Goal: Information Seeking & Learning: Learn about a topic

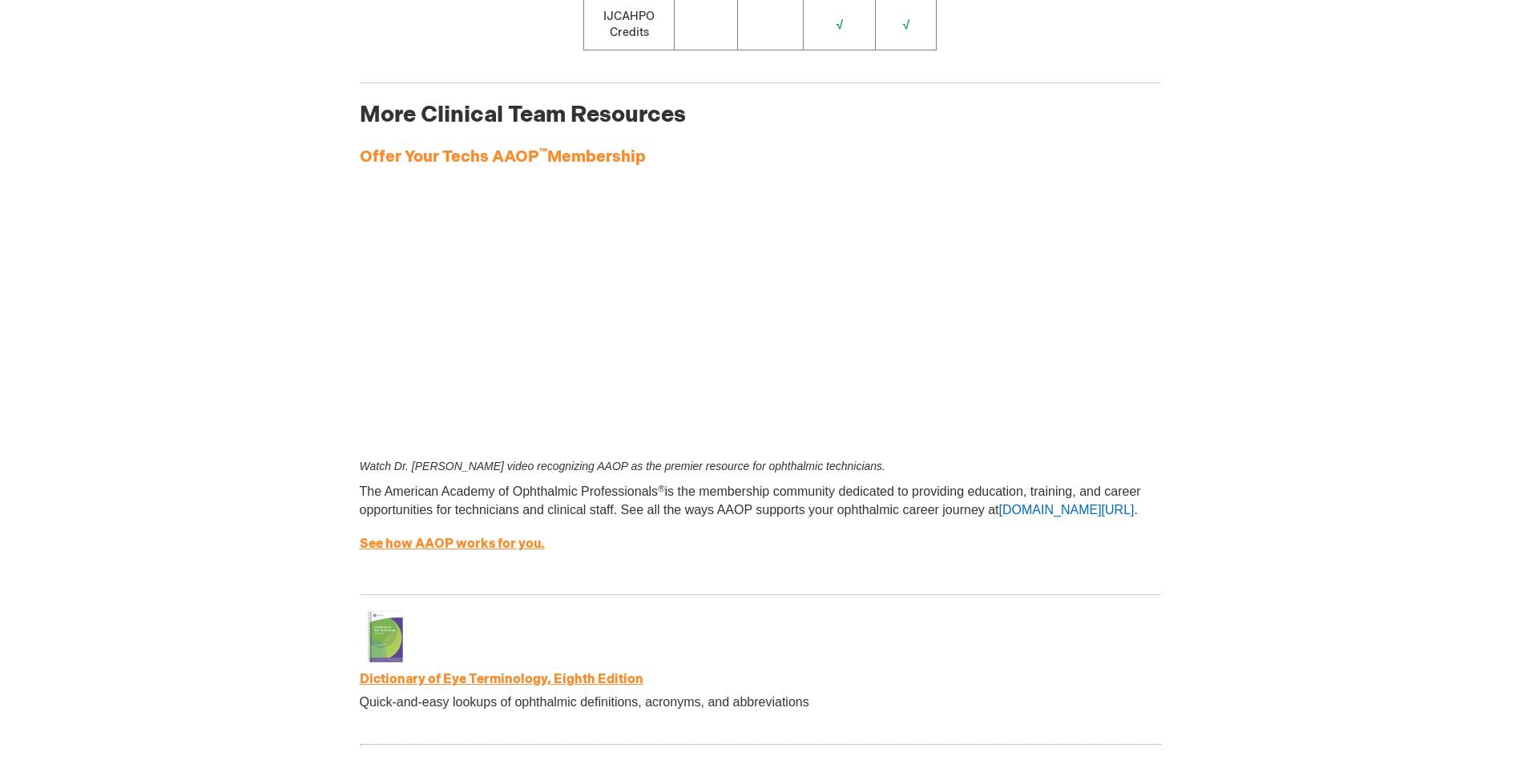
scroll to position [2644, 0]
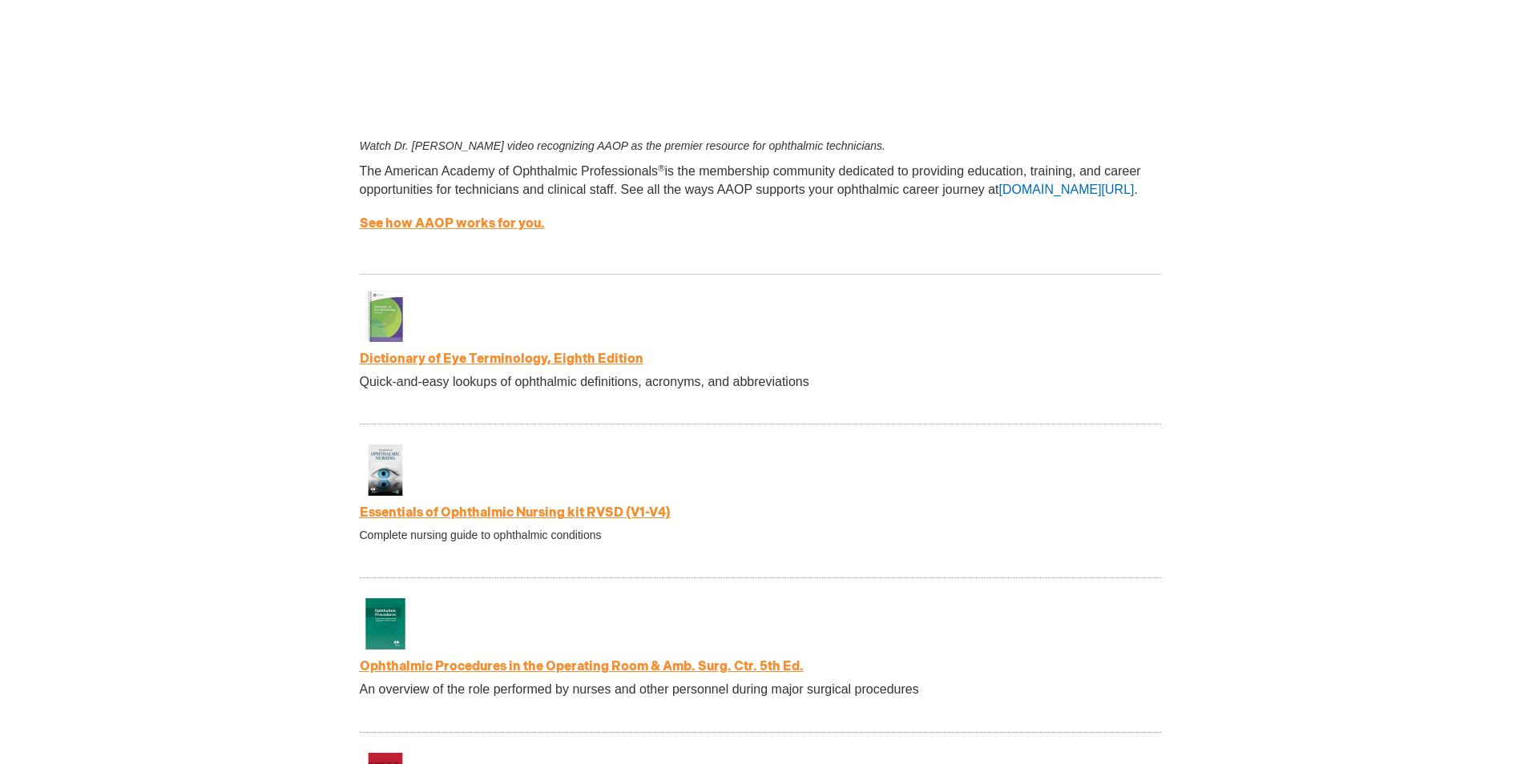
click at [573, 365] on link "Dictionary of Eye Terminology, Eighth Edition" at bounding box center [502, 359] width 284 height 15
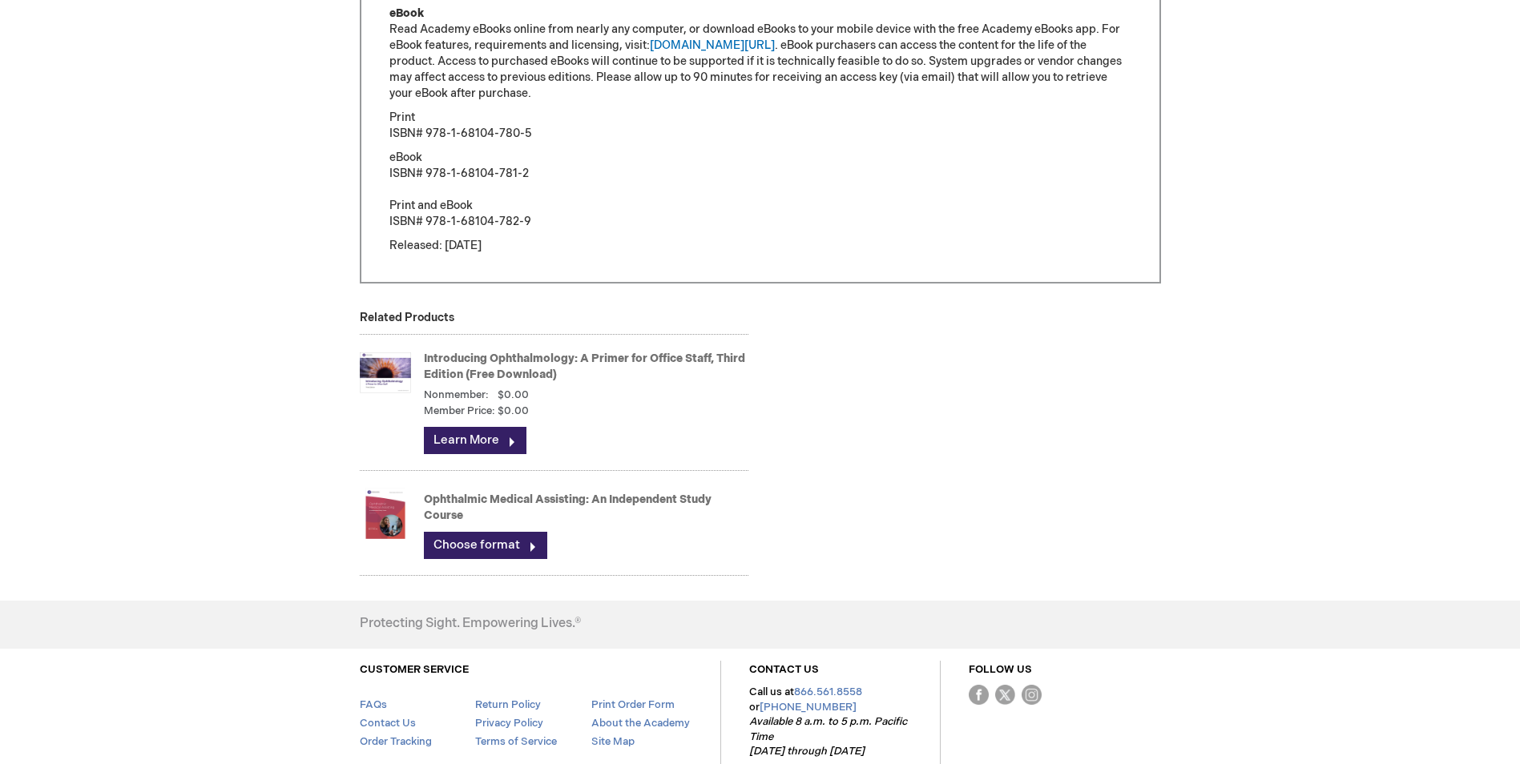
scroll to position [1362, 0]
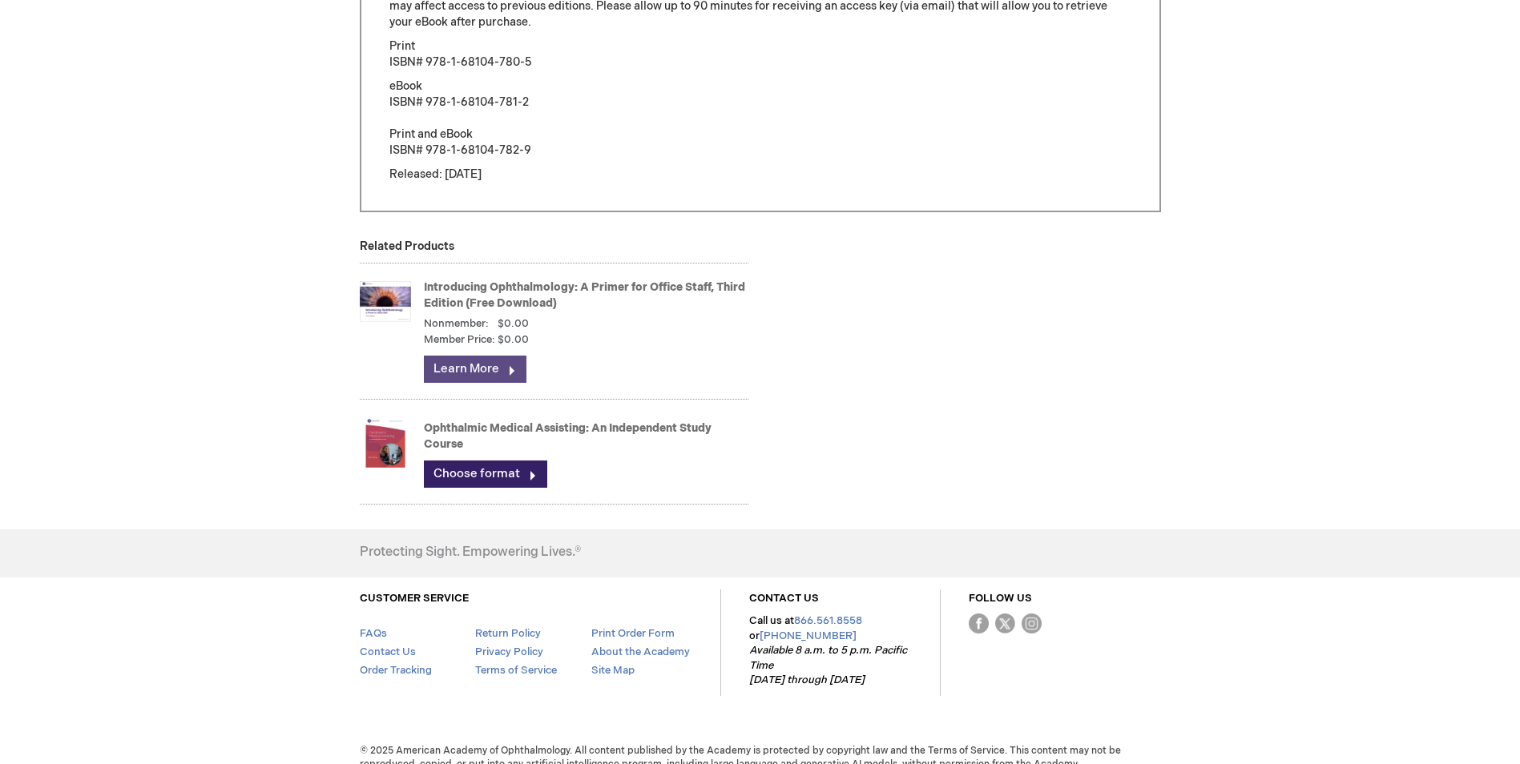
click at [510, 370] on link "Learn More" at bounding box center [475, 369] width 103 height 27
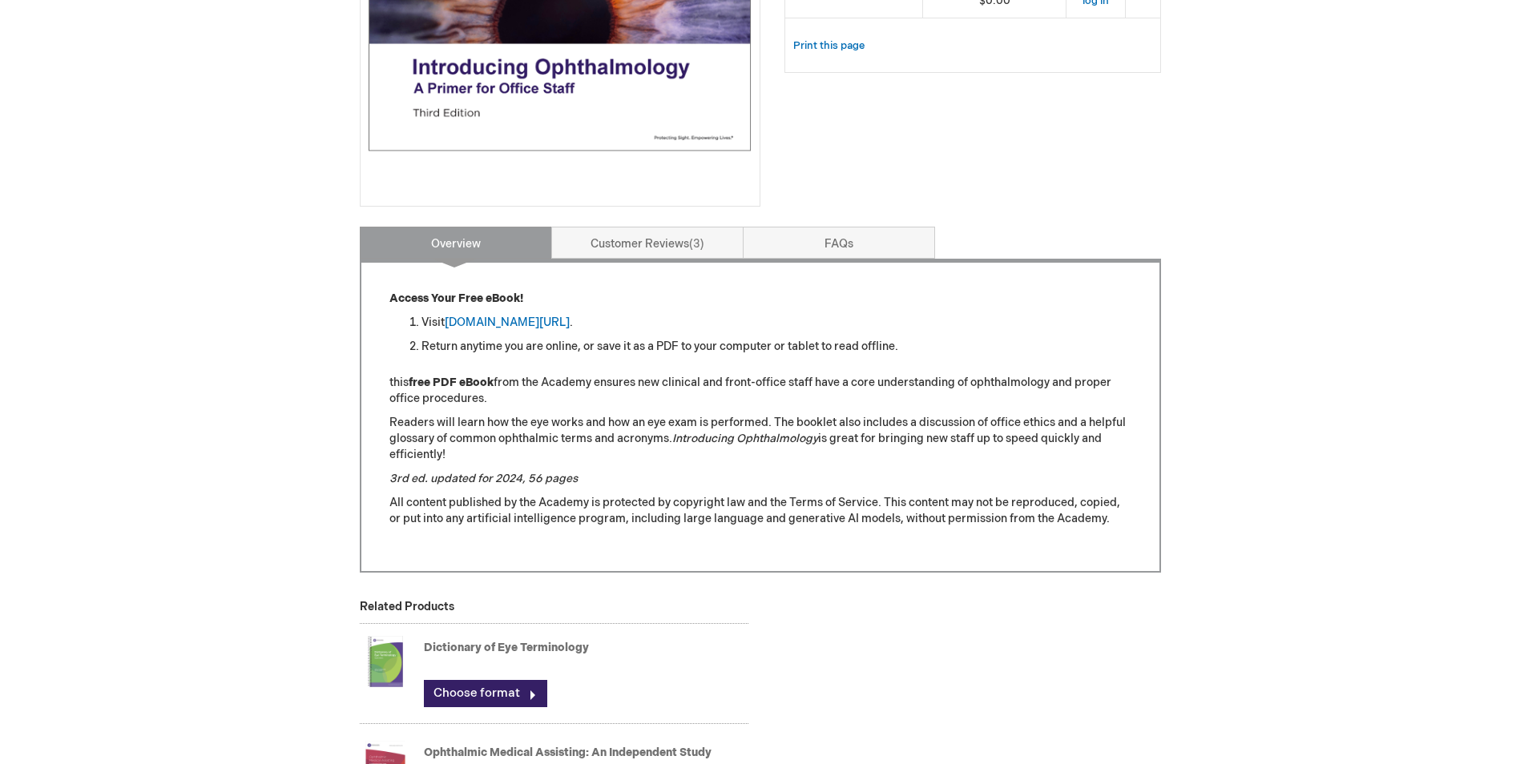
scroll to position [481, 0]
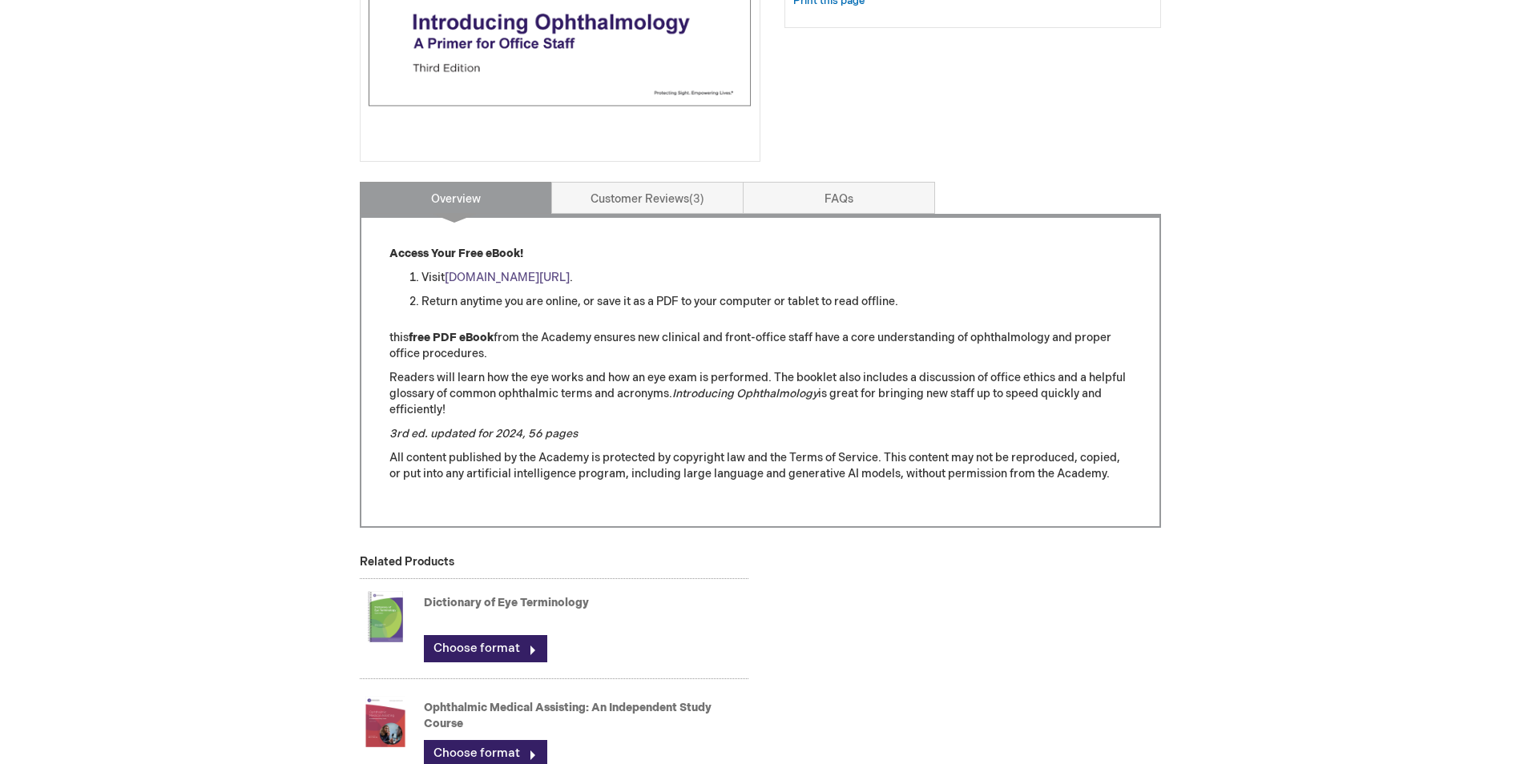
click at [570, 280] on link "[DOMAIN_NAME][URL]" at bounding box center [507, 278] width 125 height 14
